Goal: Information Seeking & Learning: Learn about a topic

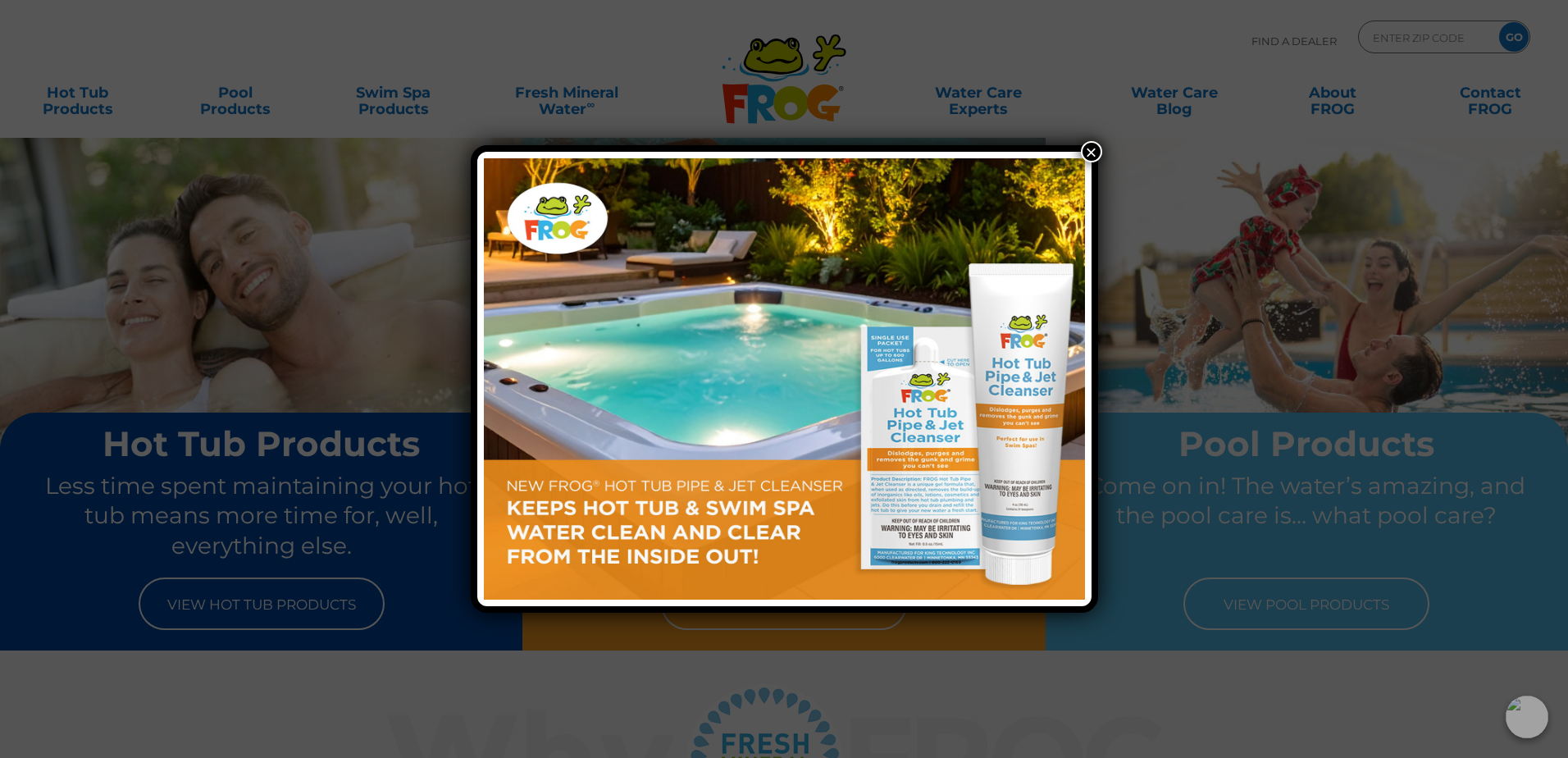
click at [1087, 150] on button "×" at bounding box center [1091, 151] width 22 height 22
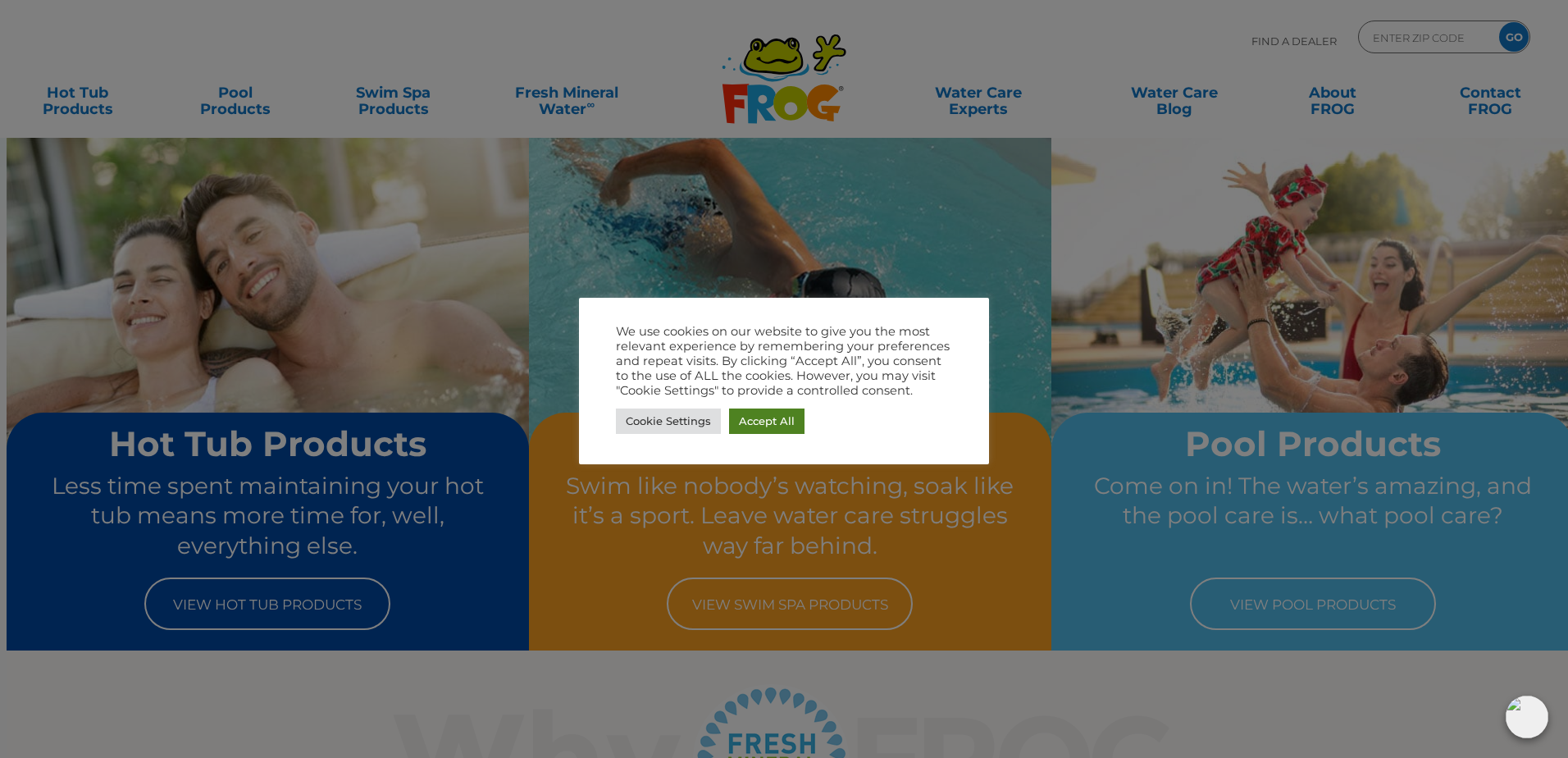
click at [768, 423] on link "Accept All" at bounding box center [767, 420] width 75 height 25
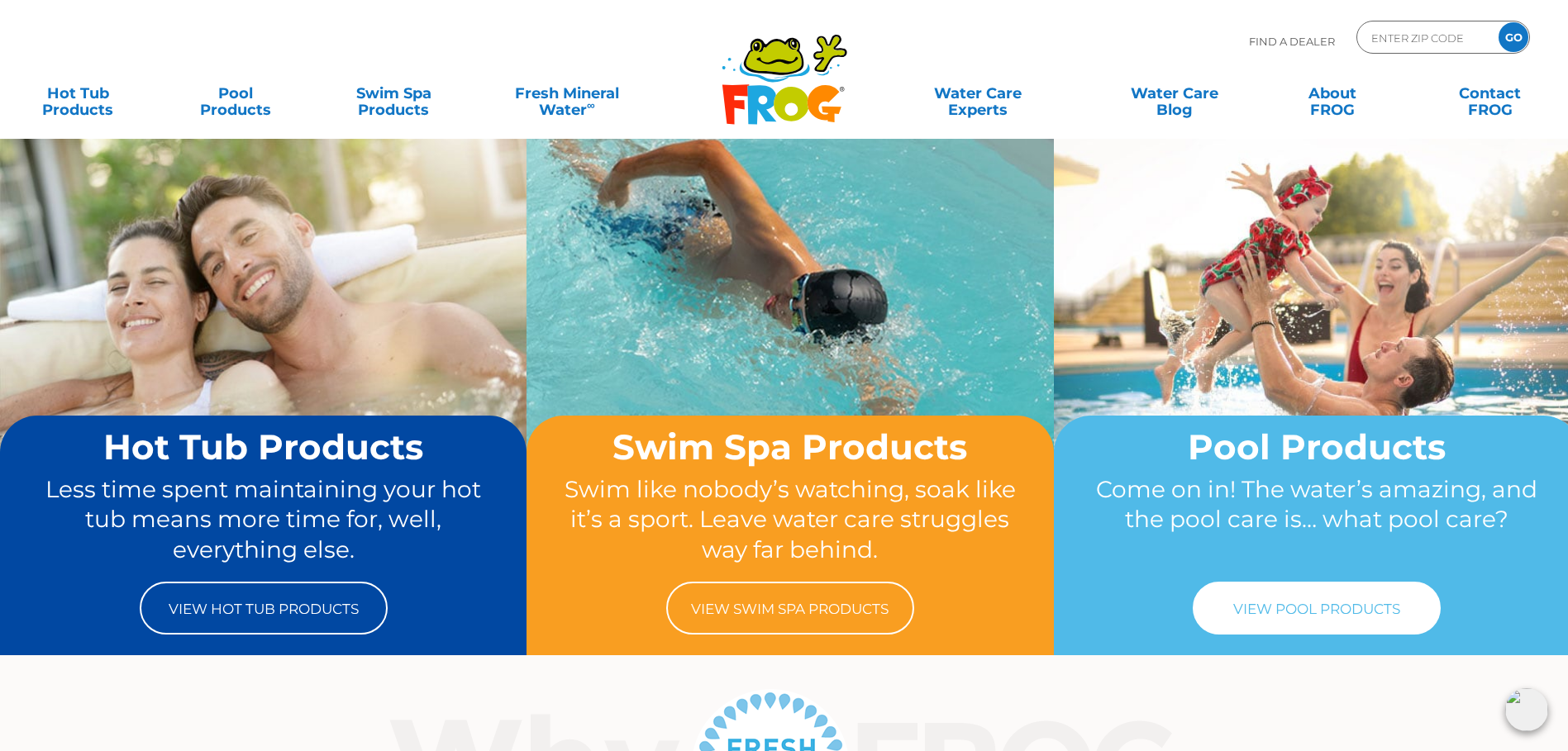
click at [1293, 601] on link "View Pool Products" at bounding box center [1317, 609] width 248 height 53
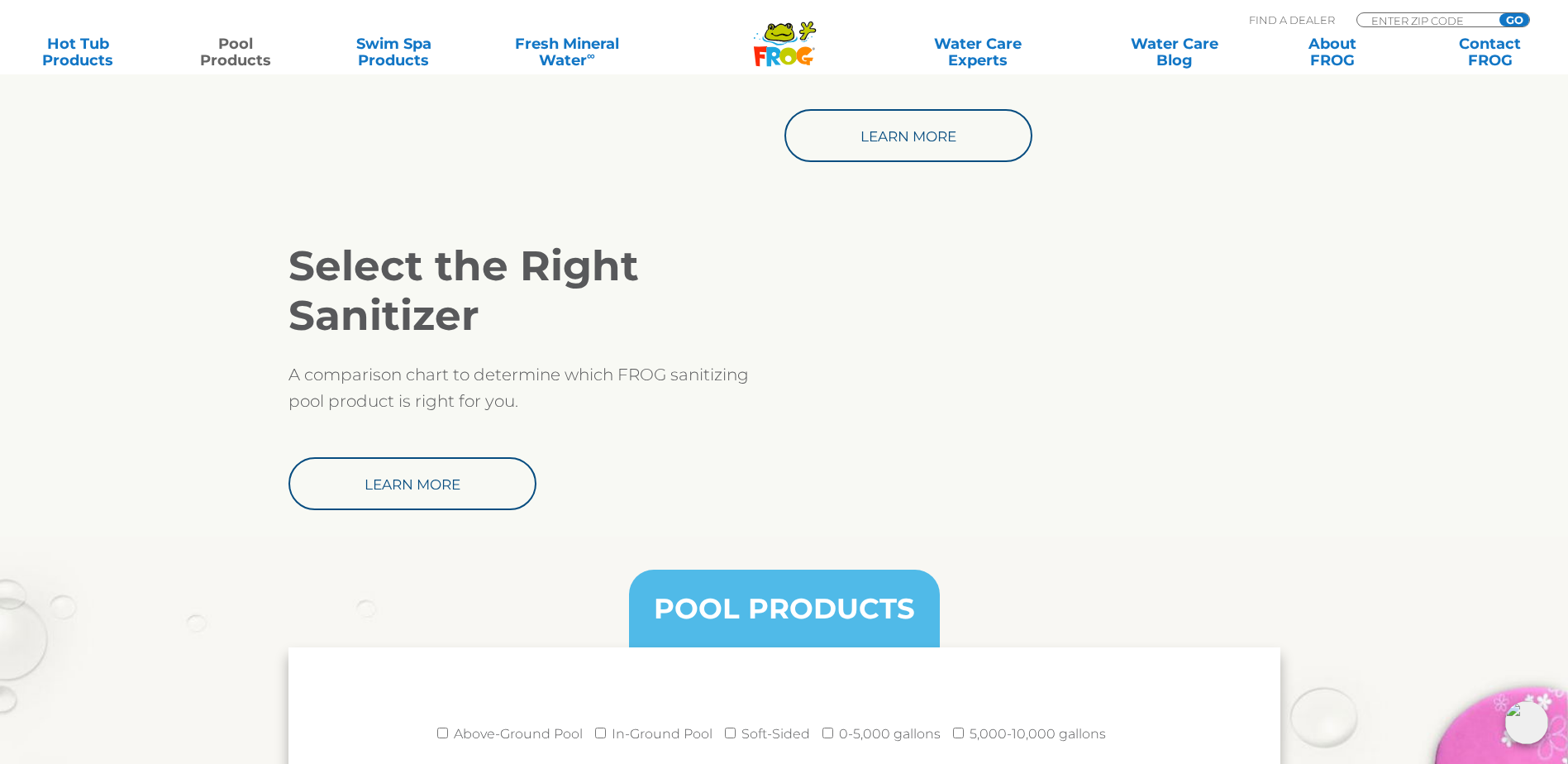
scroll to position [1405, 0]
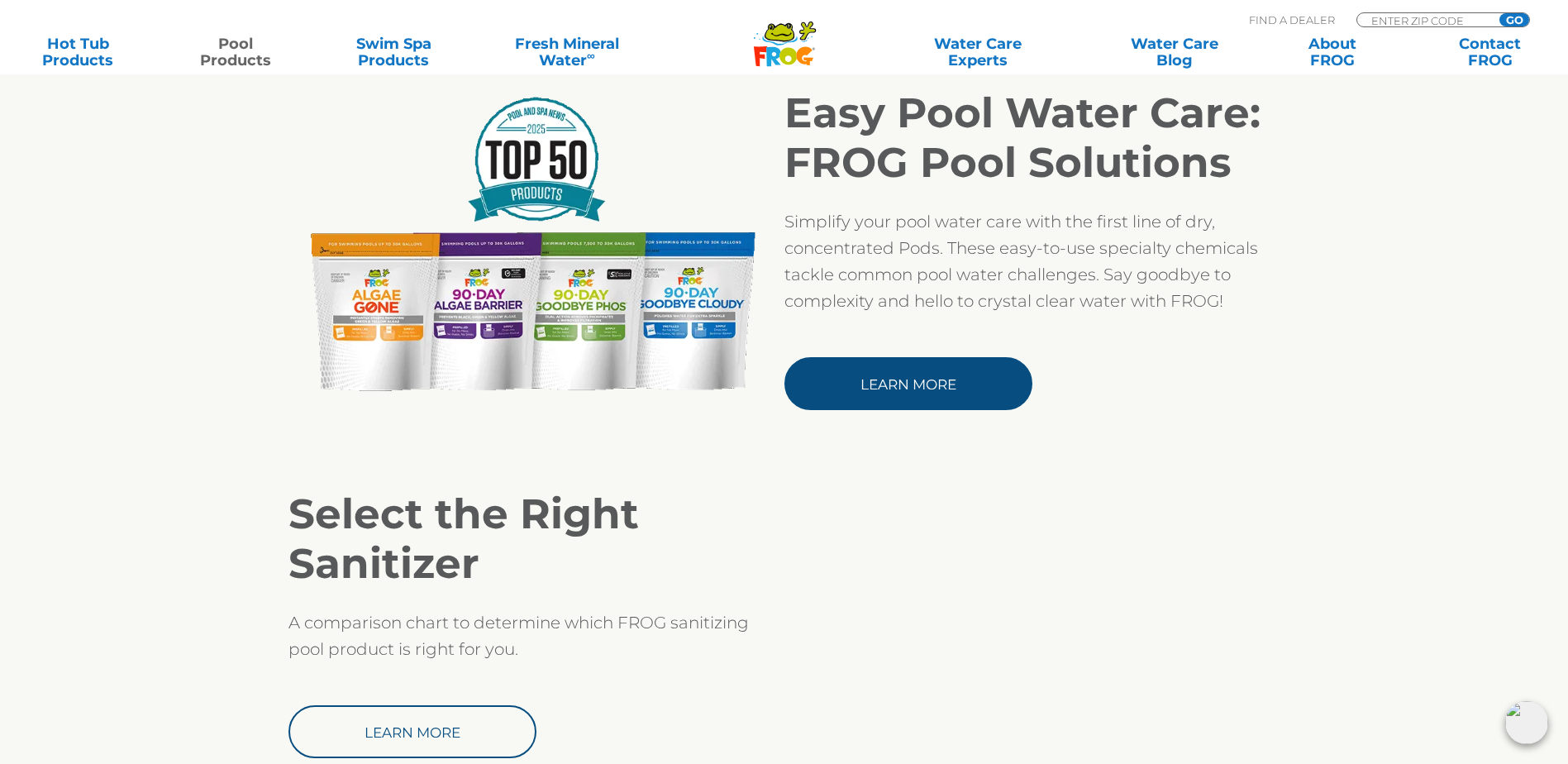
click at [957, 371] on link "Learn More" at bounding box center [908, 384] width 248 height 53
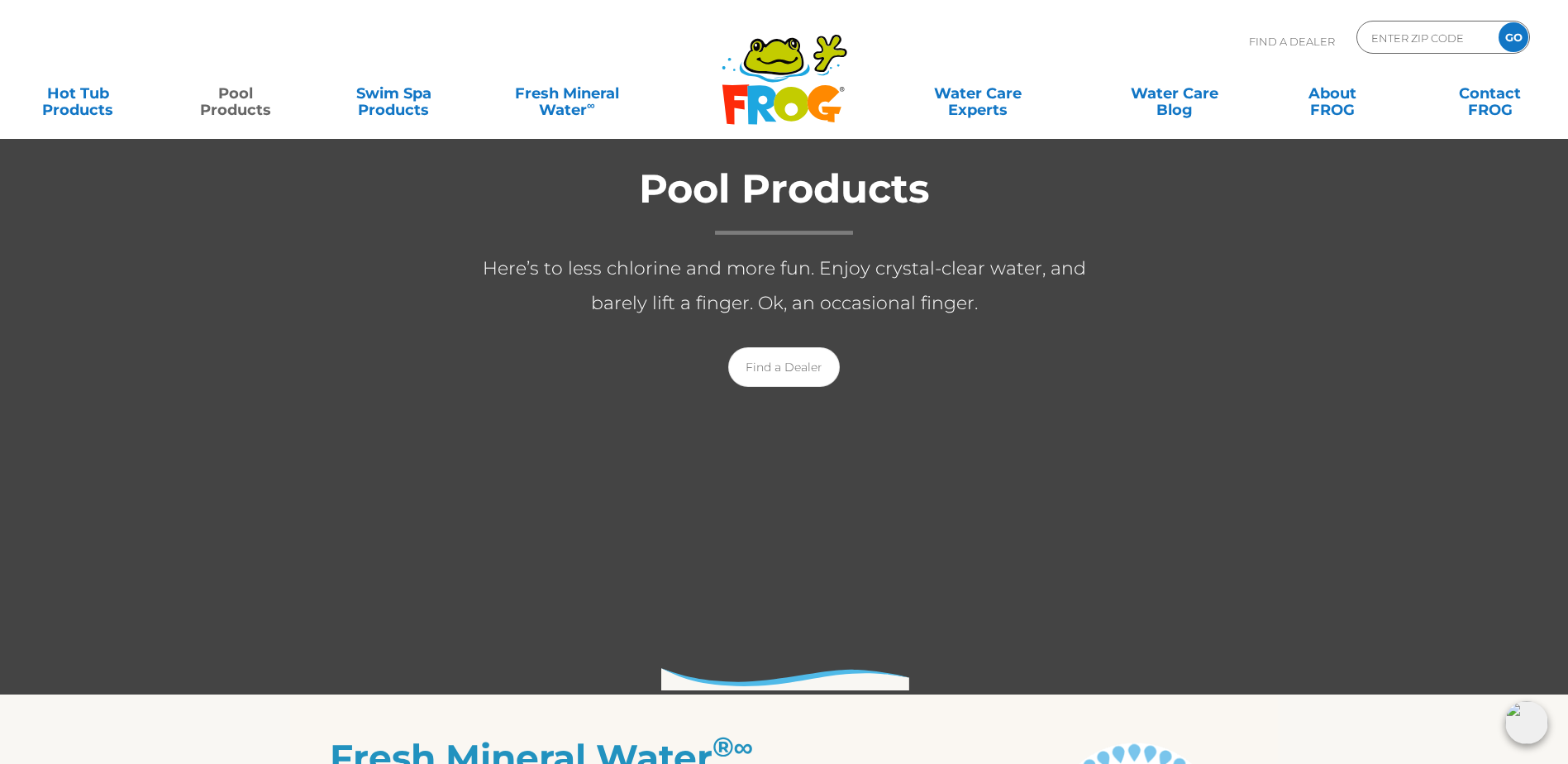
scroll to position [0, 0]
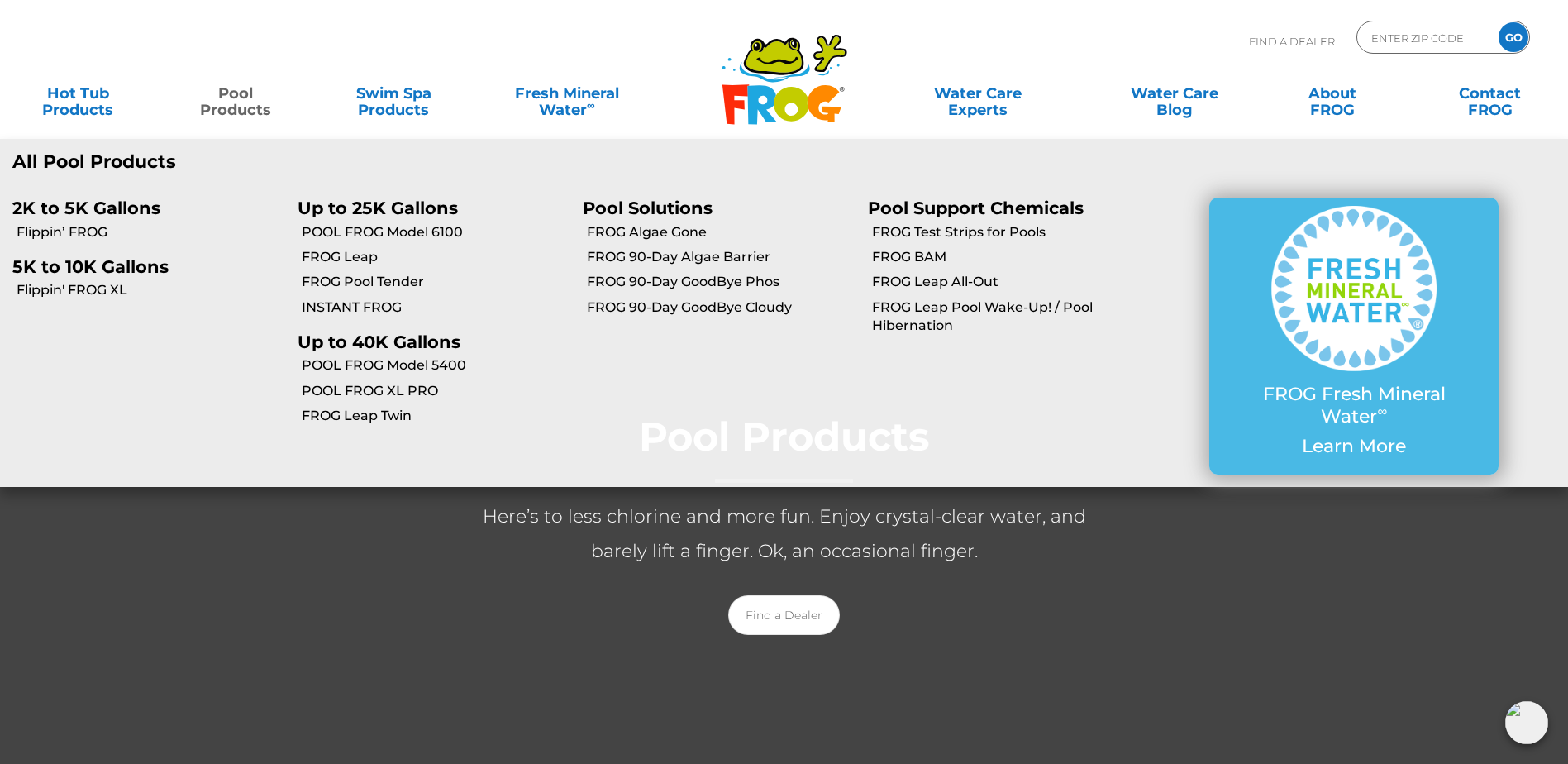
click at [245, 91] on link "Pool Products" at bounding box center [236, 93] width 123 height 33
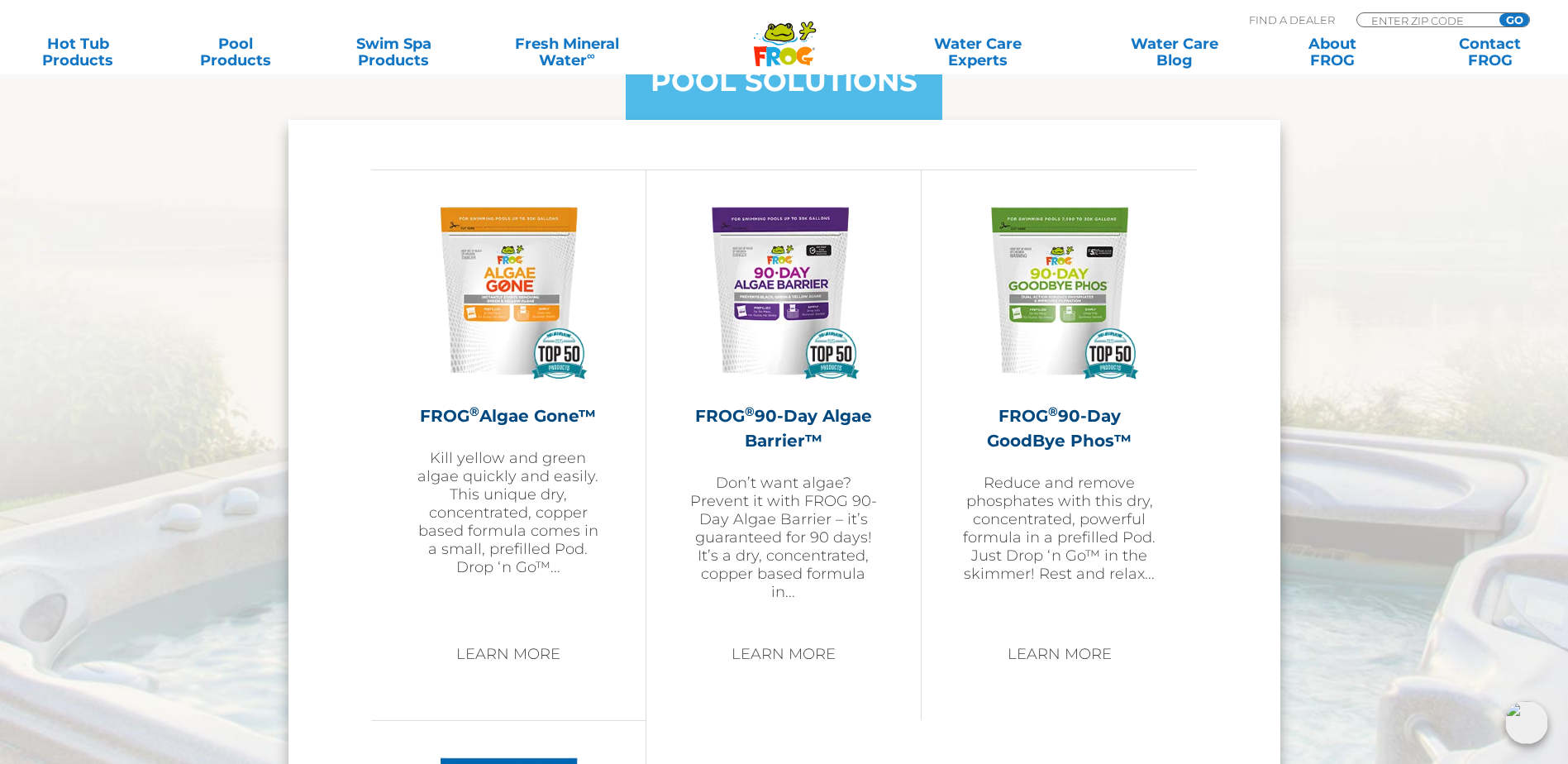
scroll to position [1736, 0]
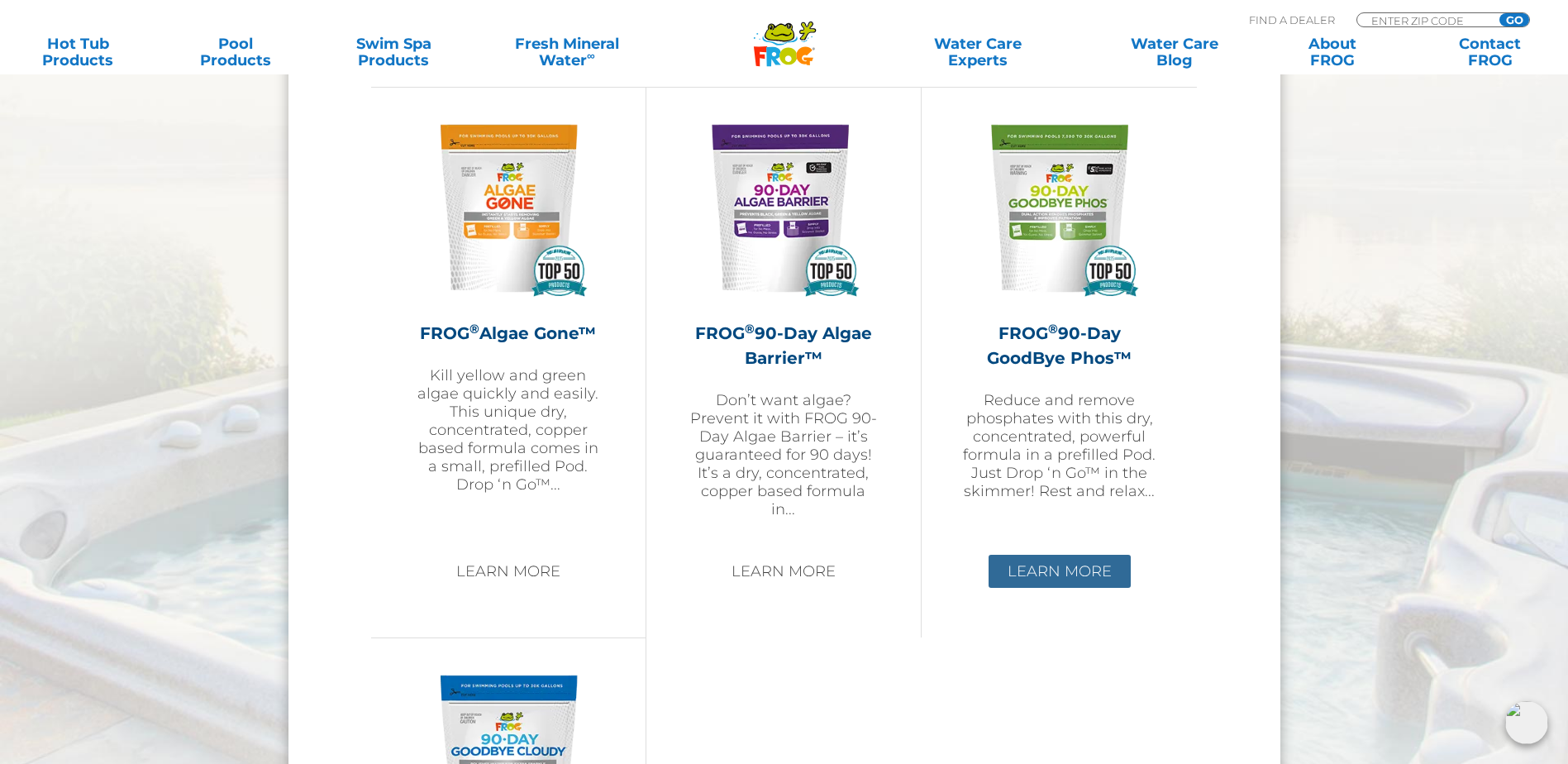
click at [1061, 571] on link "Learn More" at bounding box center [1060, 571] width 142 height 33
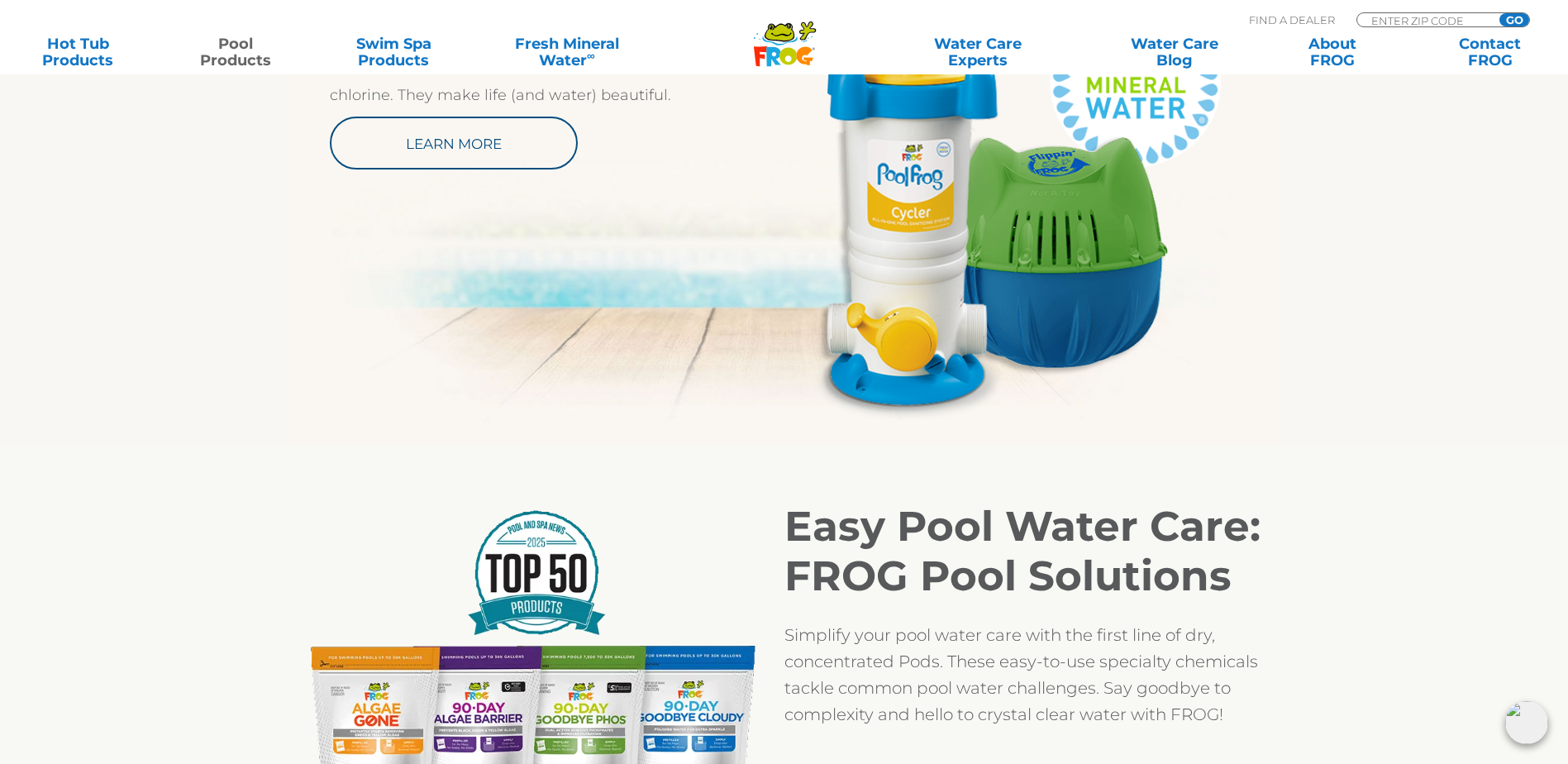
scroll to position [827, 0]
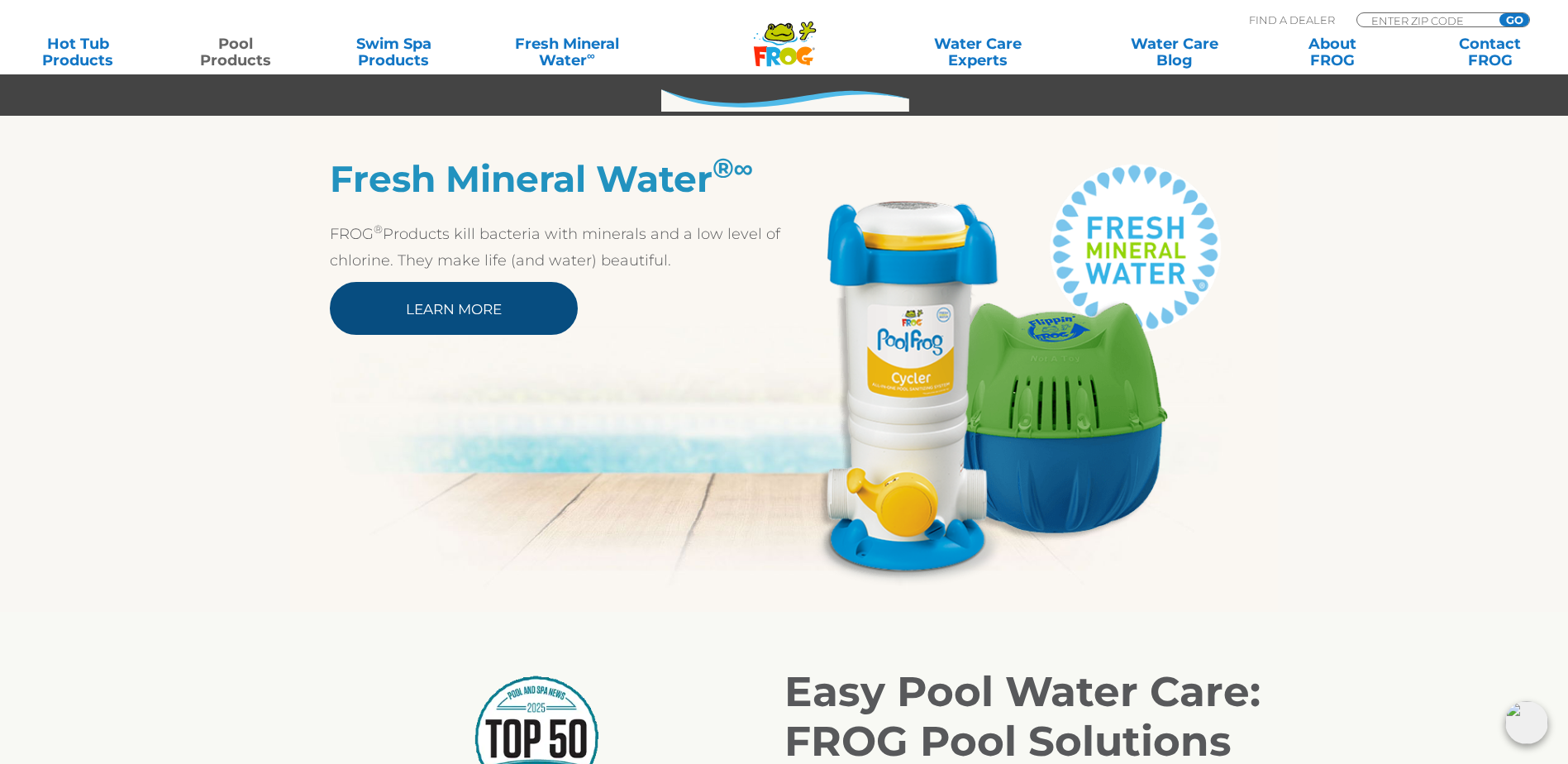
click at [421, 319] on link "Learn More" at bounding box center [454, 308] width 248 height 53
